Goal: Transaction & Acquisition: Purchase product/service

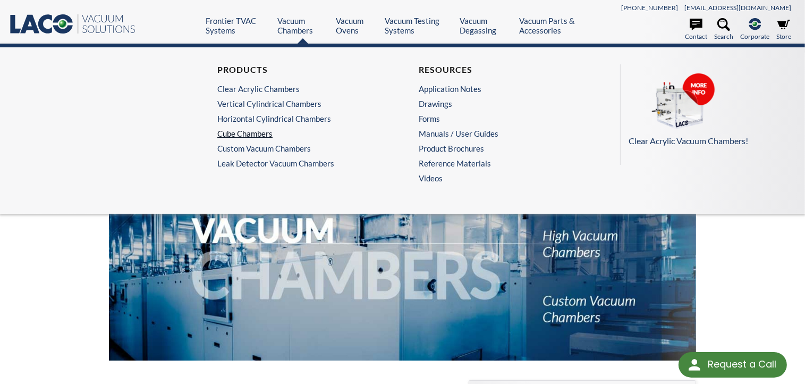
click at [257, 130] on link "Cube Chambers" at bounding box center [299, 134] width 164 height 10
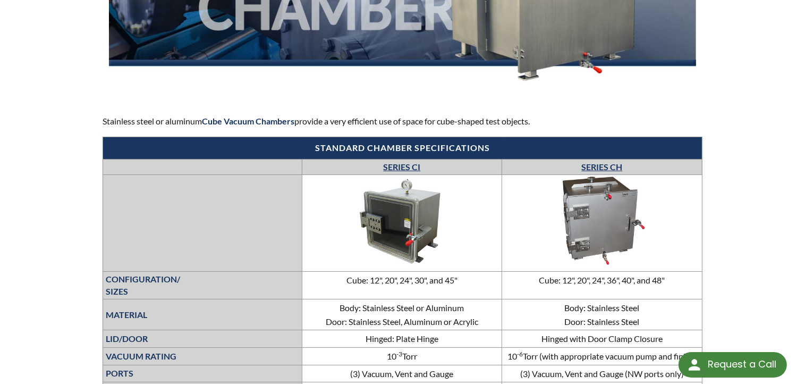
scroll to position [266, 0]
click at [396, 221] on img at bounding box center [401, 221] width 159 height 90
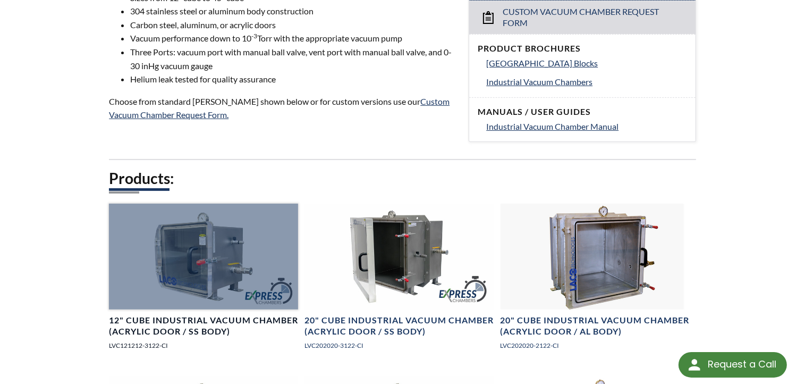
scroll to position [478, 0]
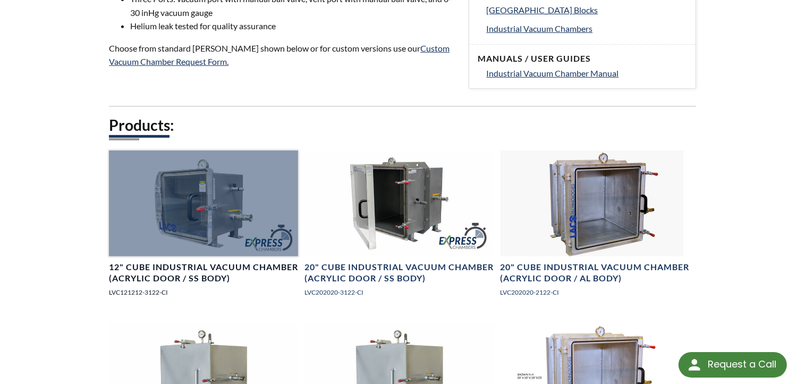
click at [175, 222] on div at bounding box center [203, 203] width 189 height 106
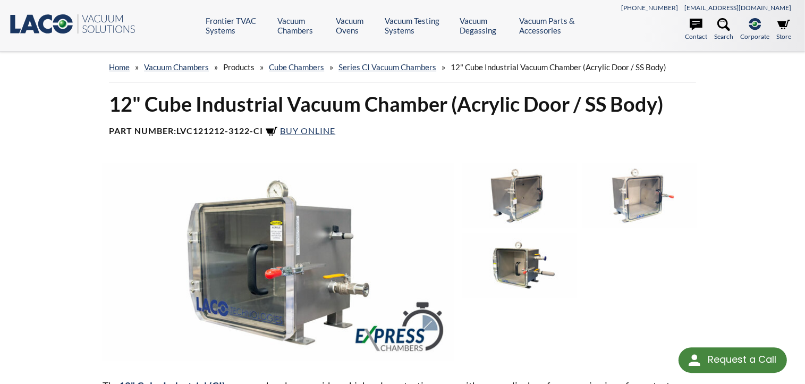
select select "Language Translate Widget"
click at [321, 127] on span "Buy Online" at bounding box center [307, 130] width 55 height 10
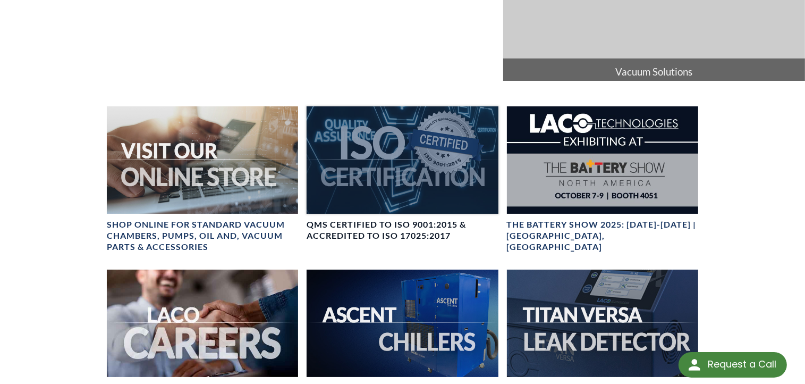
scroll to position [372, 0]
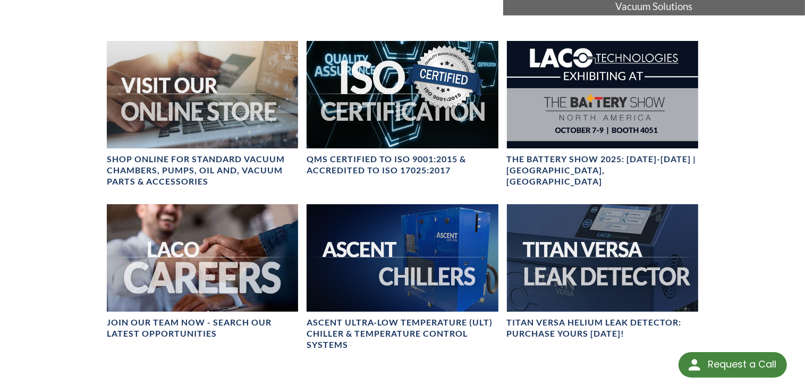
click at [748, 134] on div "LACO Technologies Engineered Solutions You Can Trust! Leak detection and vacuum…" at bounding box center [402, 171] width 805 height 983
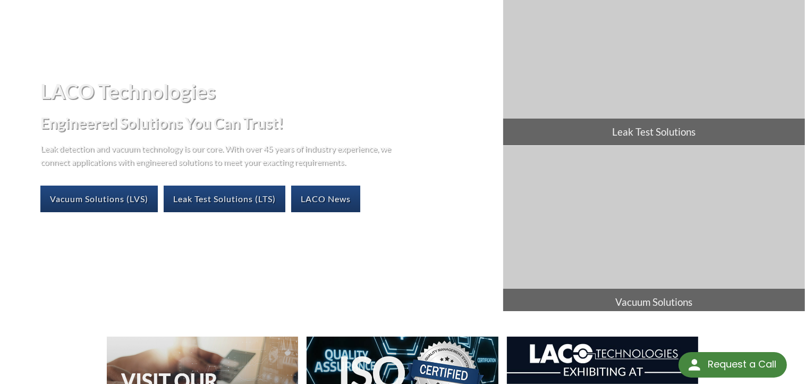
scroll to position [0, 0]
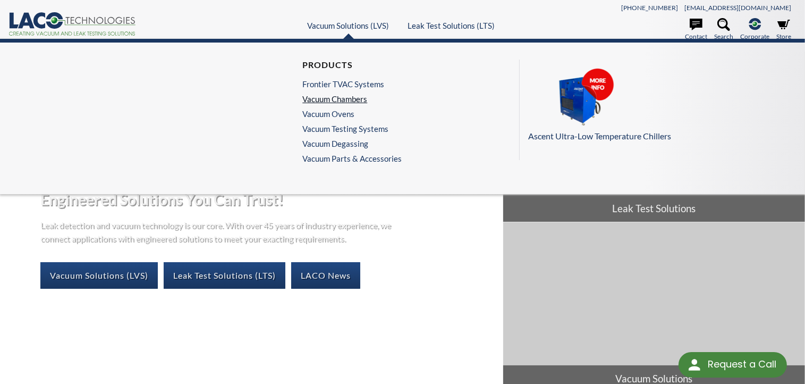
click at [342, 97] on link "Vacuum Chambers" at bounding box center [349, 99] width 94 height 10
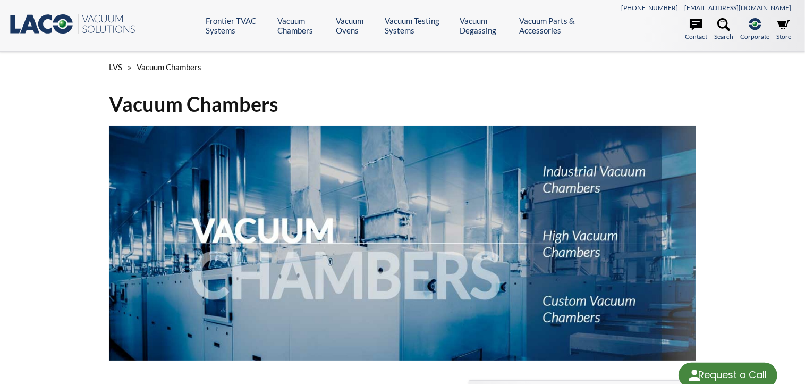
select select "Language Translate Widget"
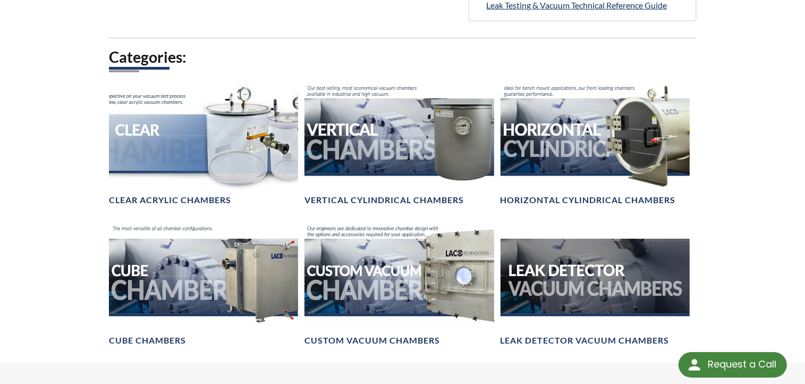
scroll to position [584, 0]
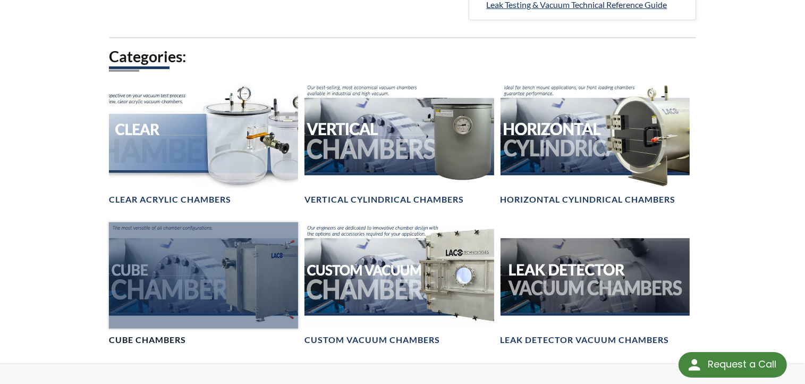
click at [240, 279] on div at bounding box center [203, 275] width 189 height 106
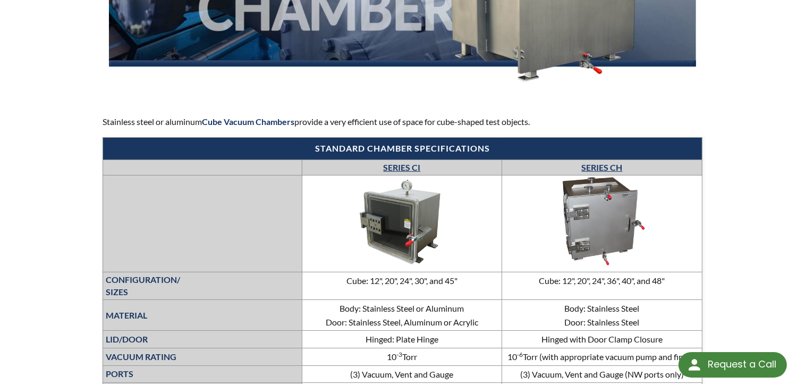
scroll to position [266, 0]
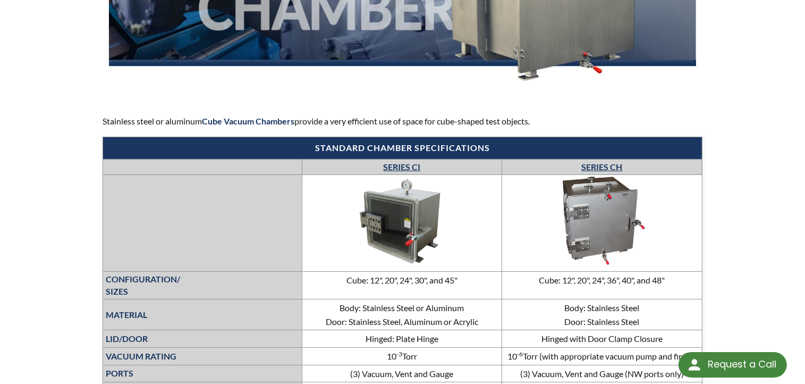
click at [757, 188] on div "LVS » Vacuum Chambers » Products » Cube Chambers Cube Chambers Stainless steel …" at bounding box center [402, 356] width 805 height 1140
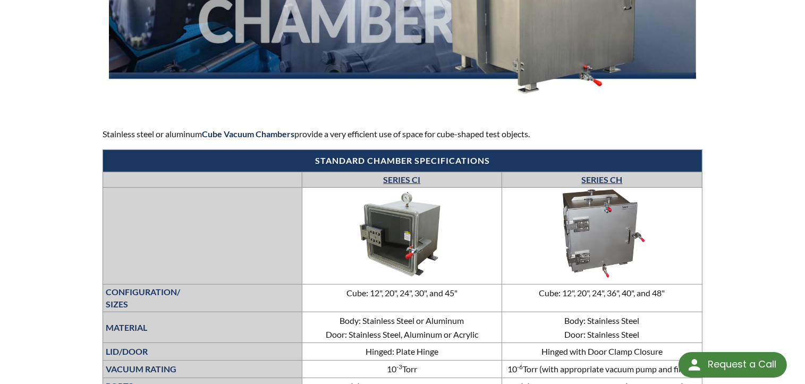
scroll to position [272, 0]
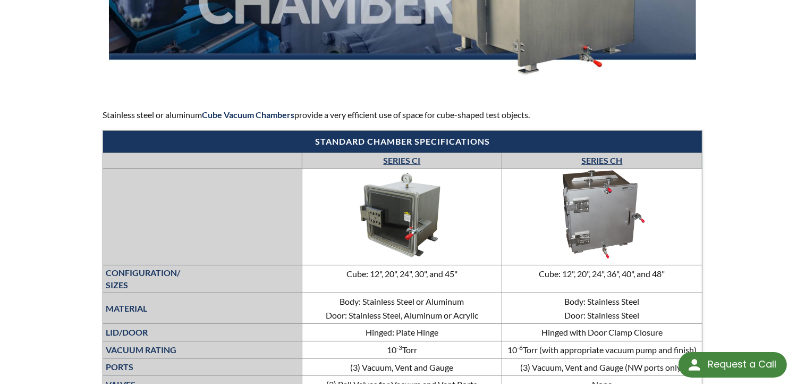
click at [402, 215] on img at bounding box center [401, 215] width 159 height 90
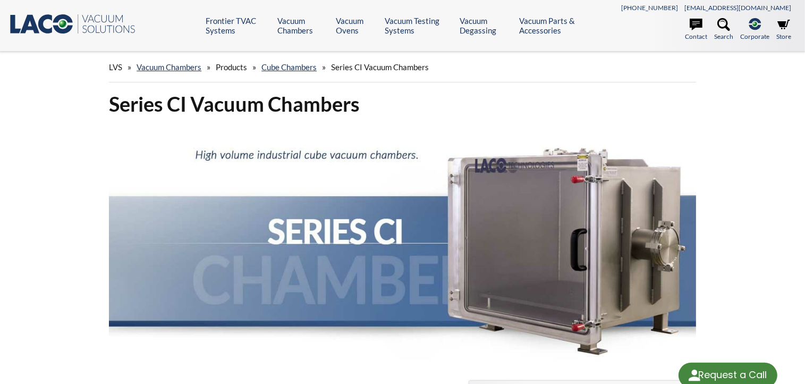
select select "Language Translate Widget"
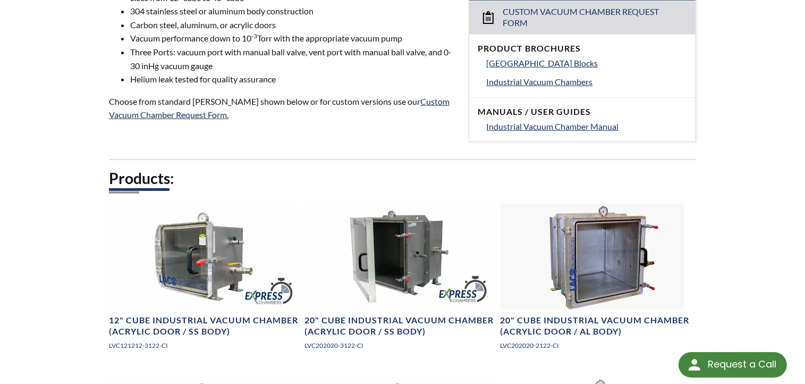
scroll to position [584, 0]
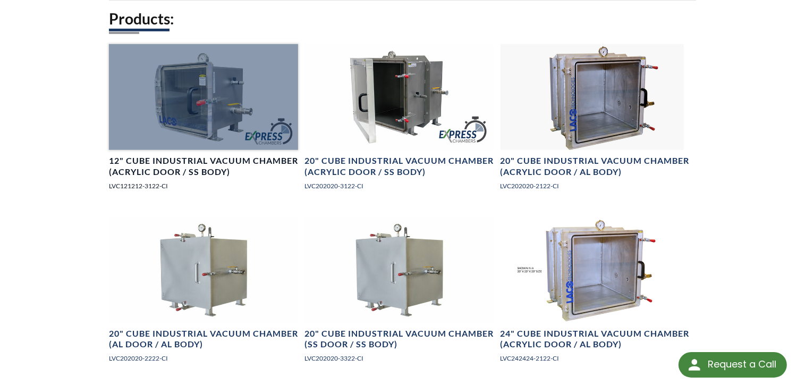
click at [193, 124] on div at bounding box center [203, 97] width 189 height 106
